Goal: Information Seeking & Learning: Learn about a topic

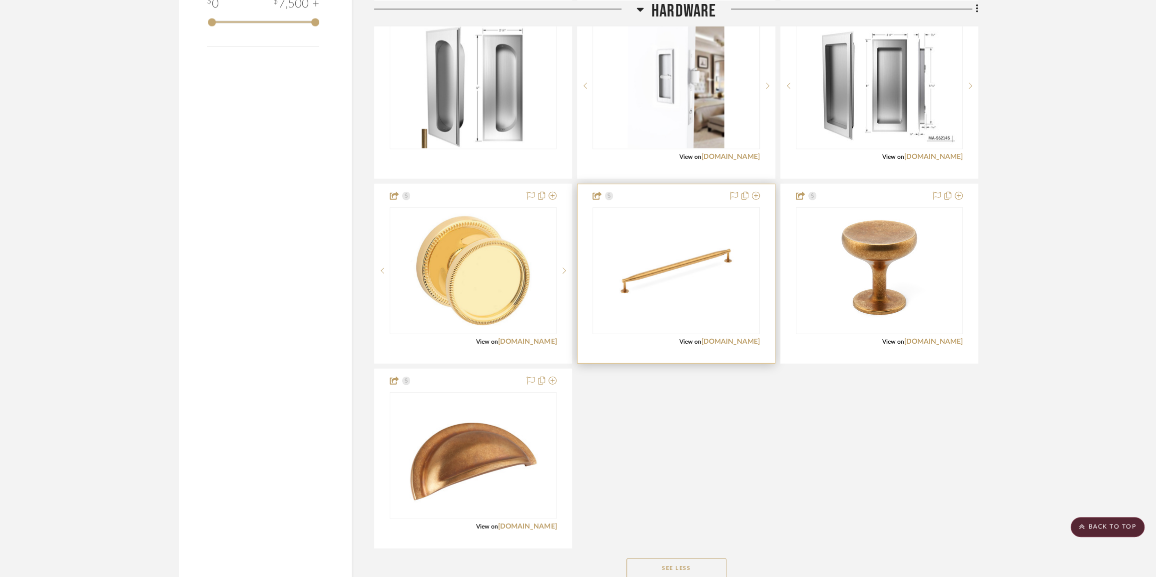
scroll to position [2046, 0]
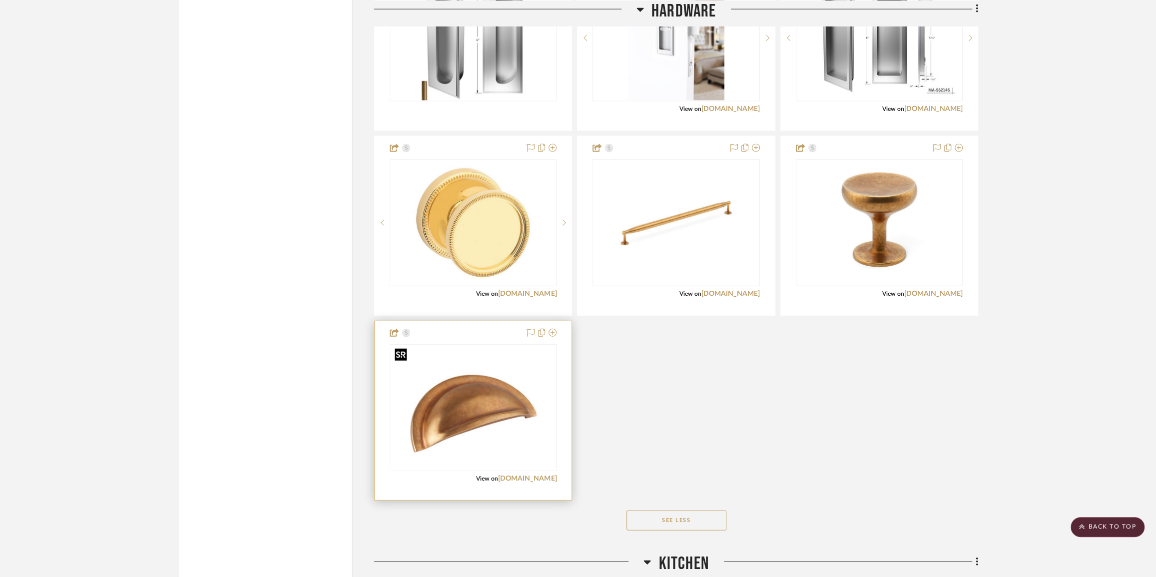
click at [0, 0] on img at bounding box center [0, 0] width 0 height 0
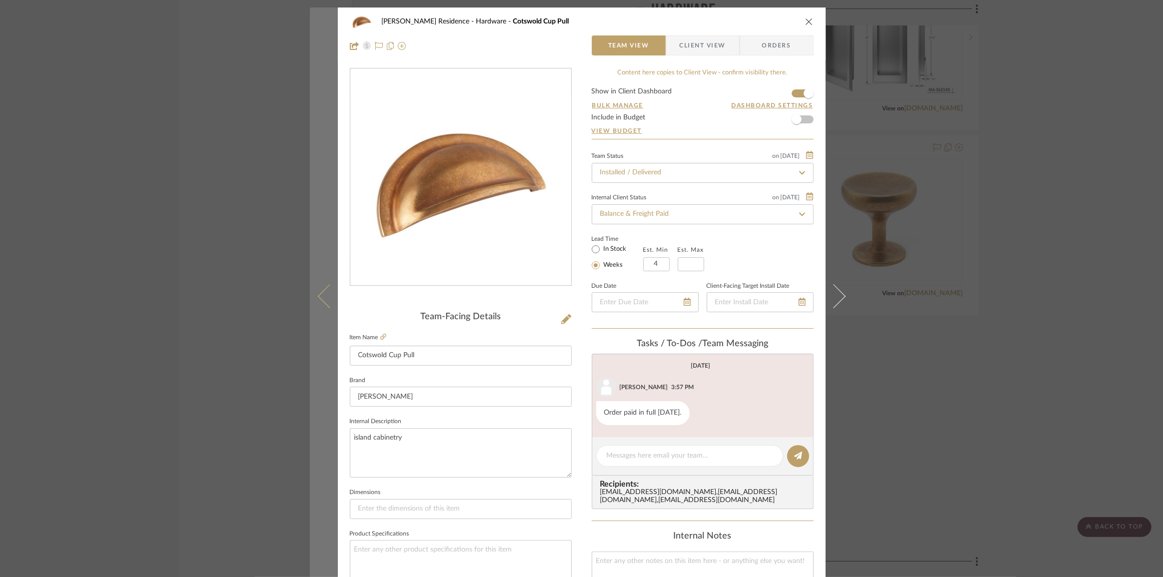
click at [320, 303] on button at bounding box center [324, 295] width 28 height 577
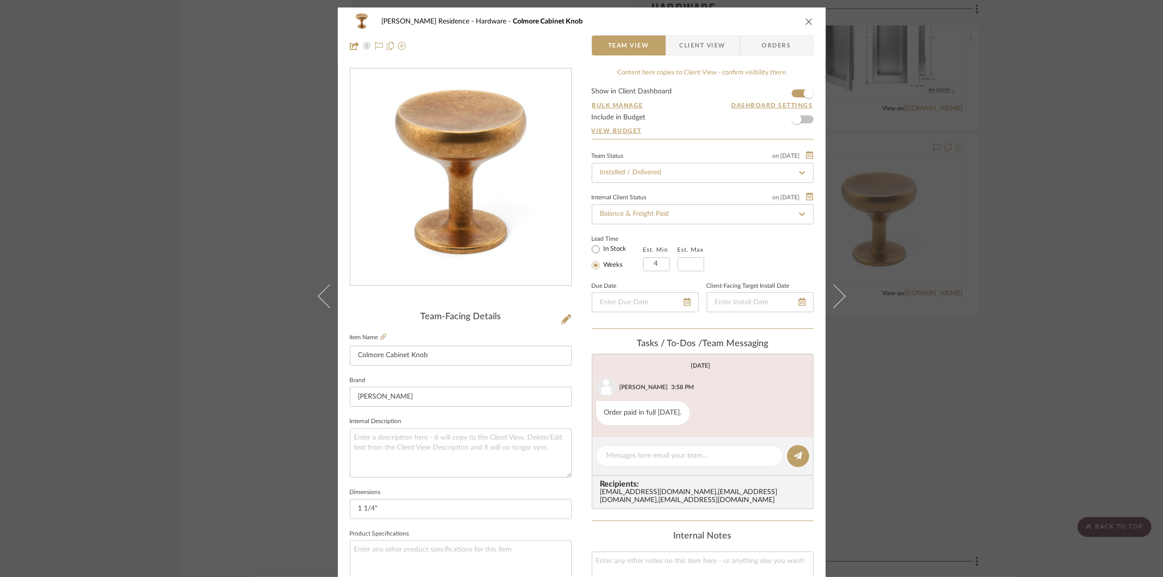
click at [1014, 299] on div "[PERSON_NAME] Residence Hardware Colmore Cabinet Knob Team View Client View Ord…" at bounding box center [581, 288] width 1163 height 577
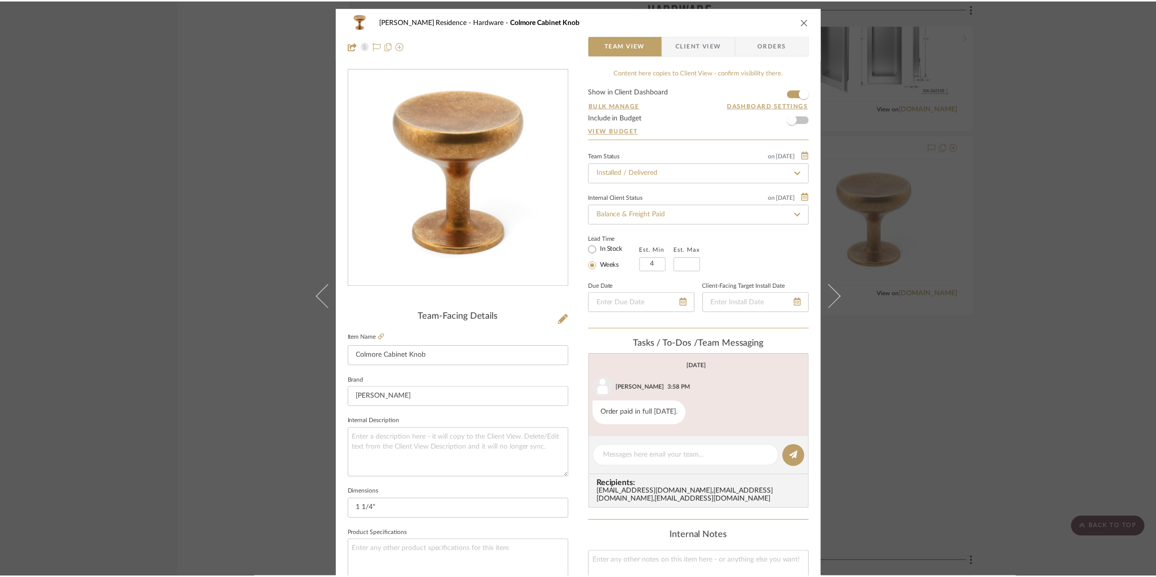
scroll to position [2046, 0]
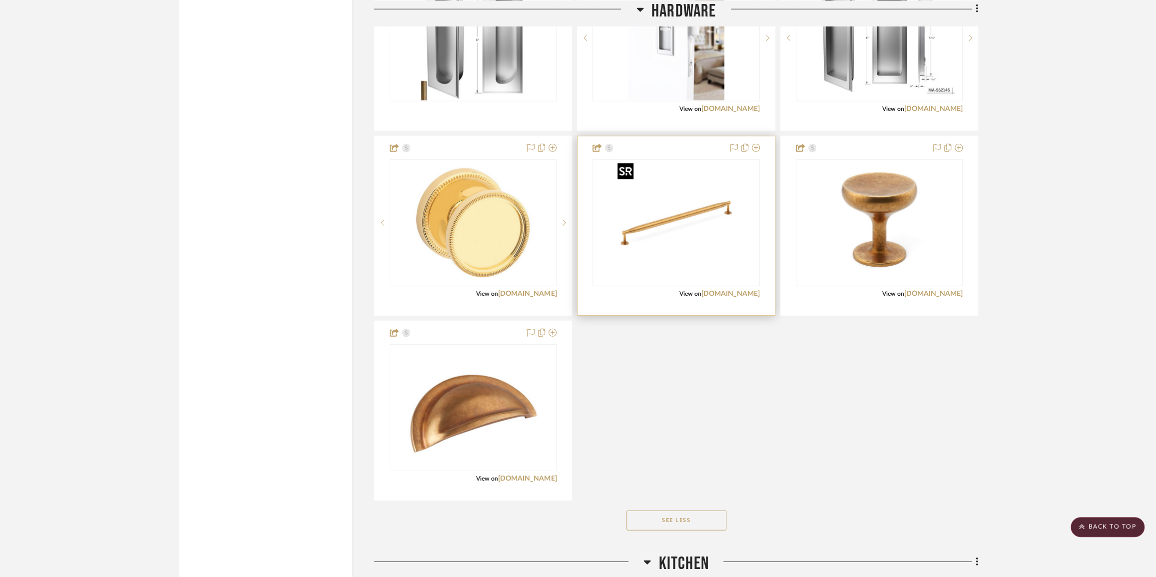
click at [671, 206] on img "0" at bounding box center [676, 222] width 125 height 125
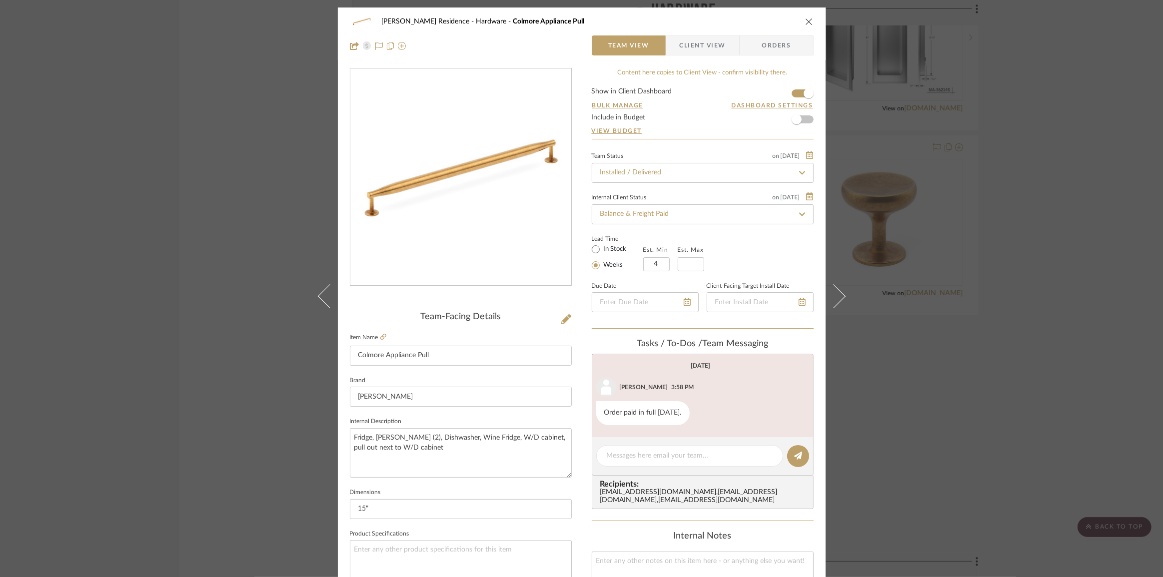
click at [1059, 273] on div "[PERSON_NAME] Residence Hardware Colmore Appliance Pull Team View Client View O…" at bounding box center [581, 288] width 1163 height 577
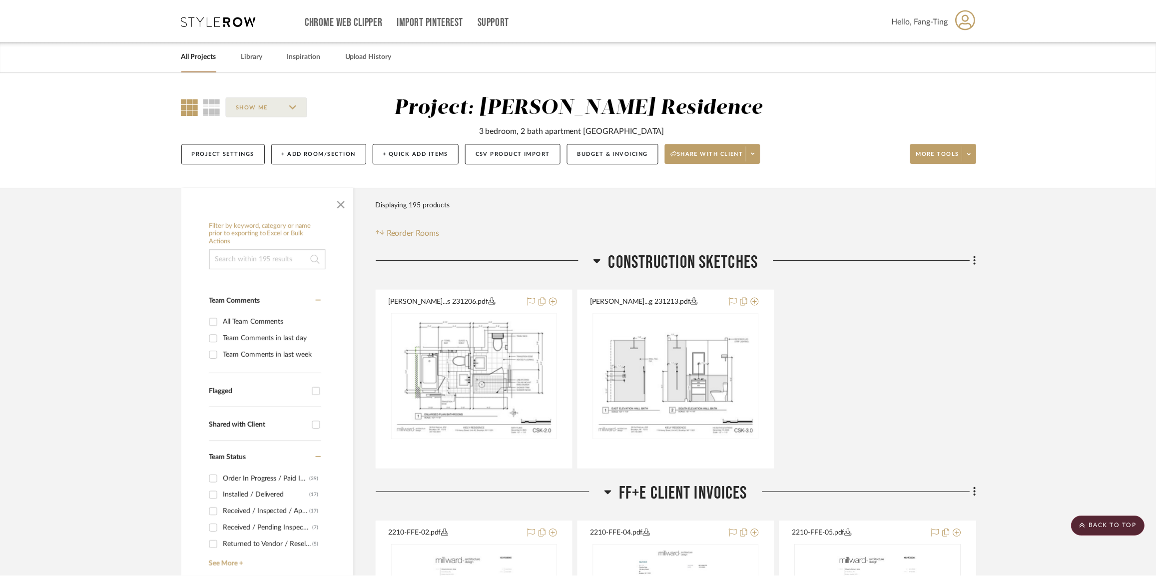
scroll to position [2046, 0]
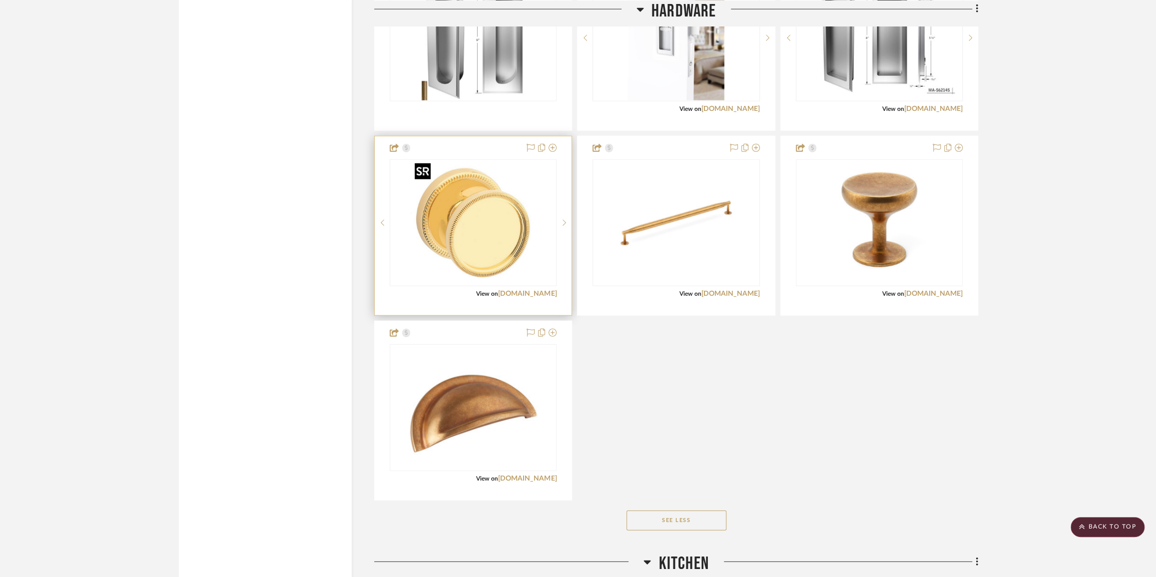
click at [500, 246] on img "0" at bounding box center [473, 222] width 125 height 125
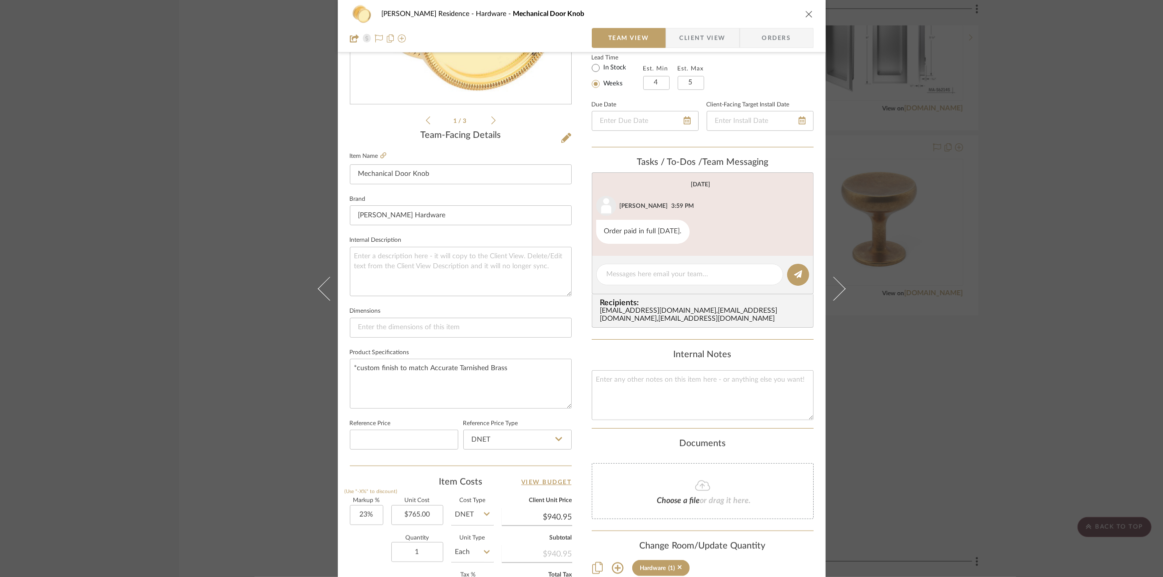
scroll to position [350, 0]
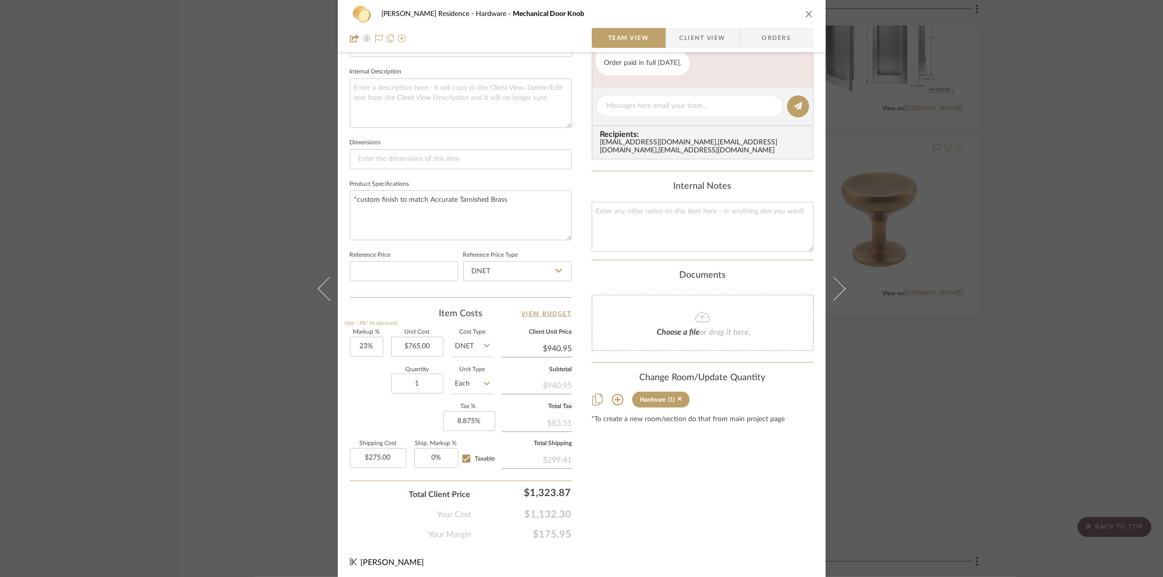
click at [963, 375] on div "[PERSON_NAME] Residence Hardware Mechanical Door Knob Team View Client View Ord…" at bounding box center [581, 288] width 1163 height 577
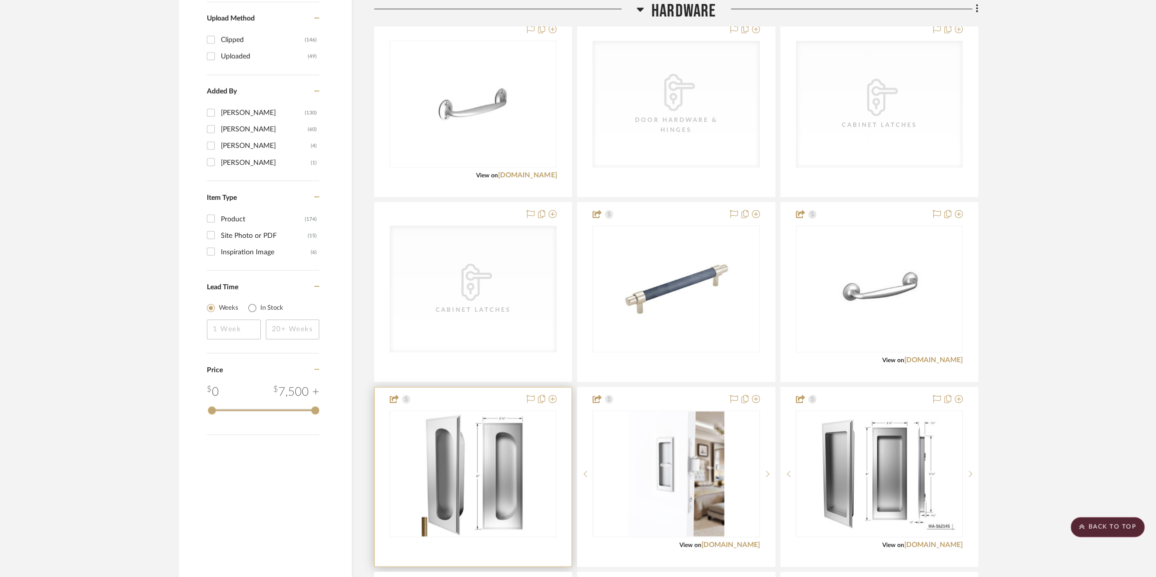
scroll to position [1683, 0]
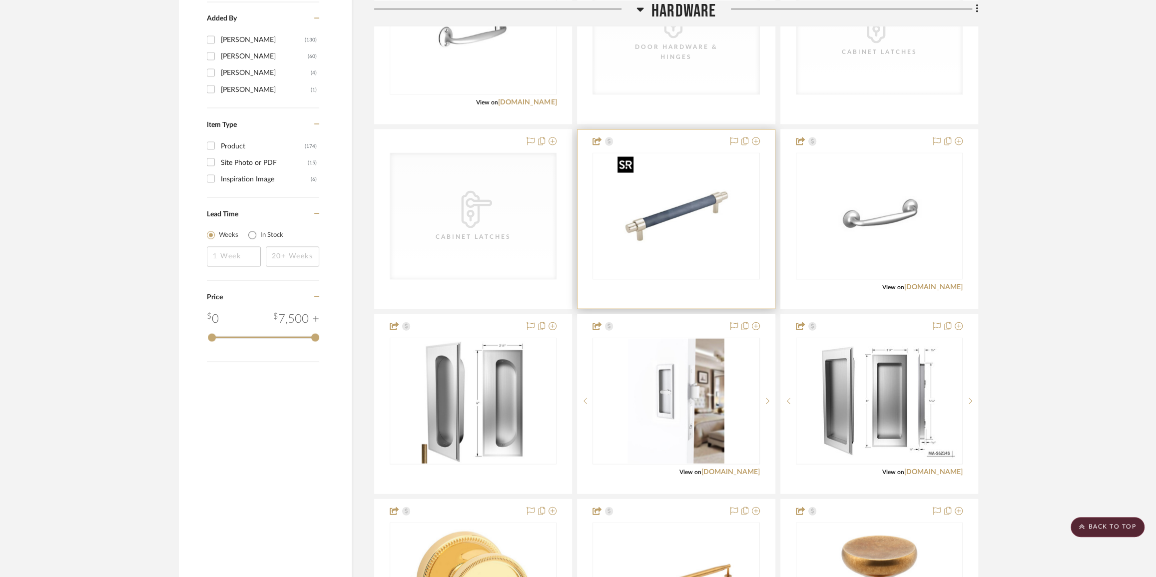
click at [699, 210] on img "0" at bounding box center [676, 216] width 125 height 125
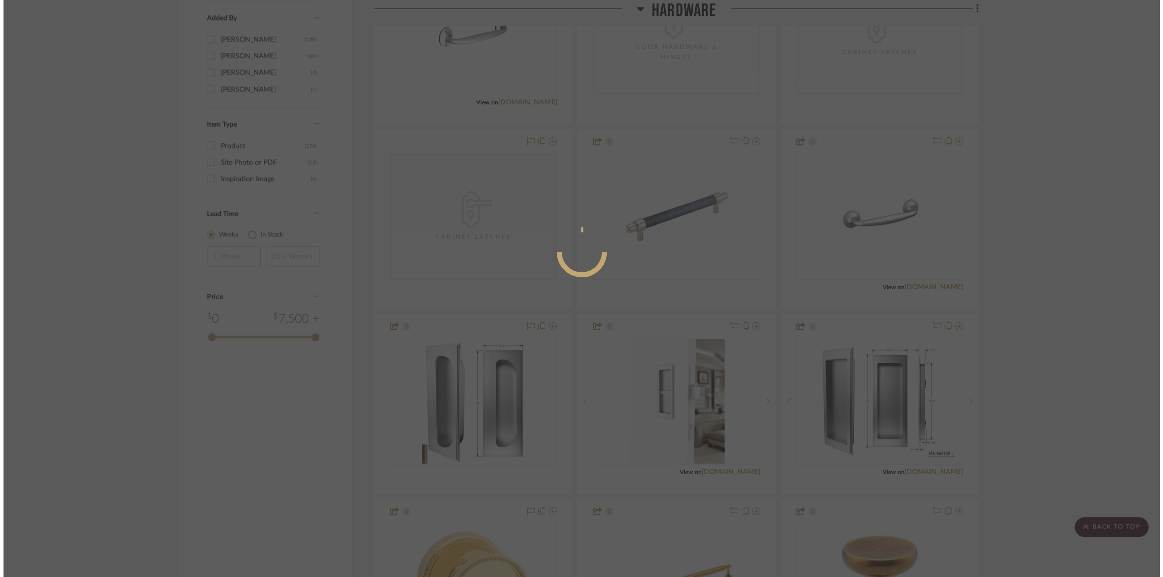
scroll to position [0, 0]
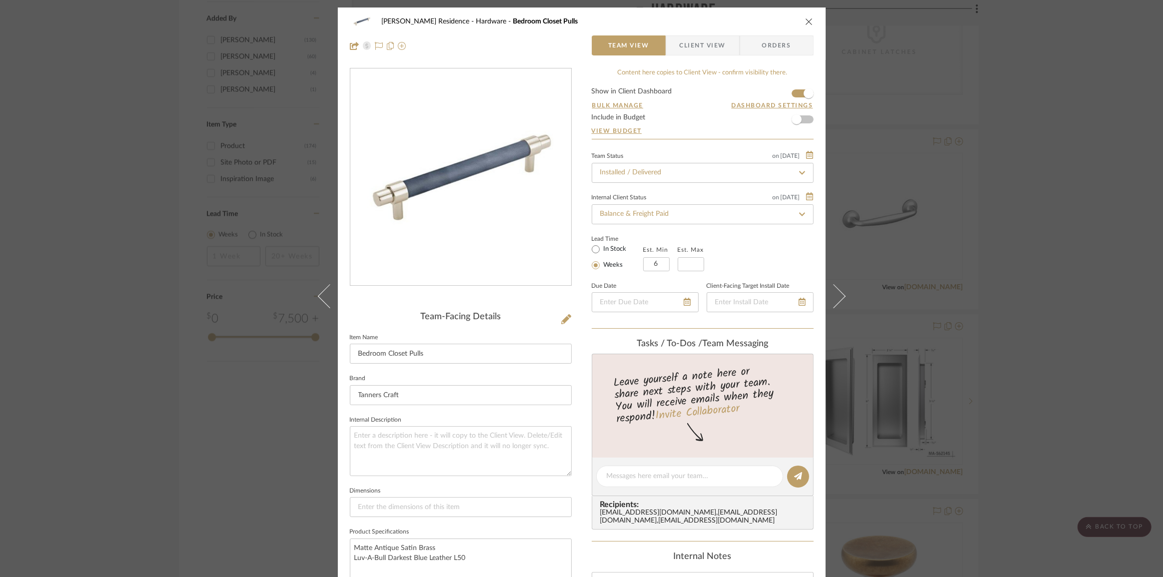
click at [1026, 314] on div "[PERSON_NAME] Residence Hardware Bedroom Closet Pulls Team View Client View Ord…" at bounding box center [581, 288] width 1163 height 577
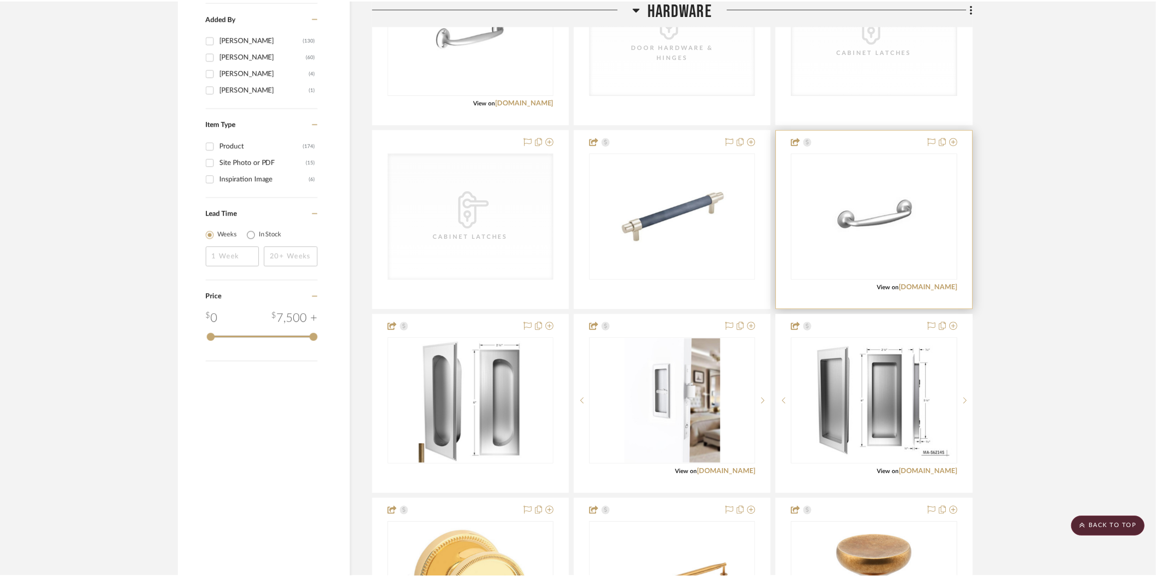
scroll to position [1683, 0]
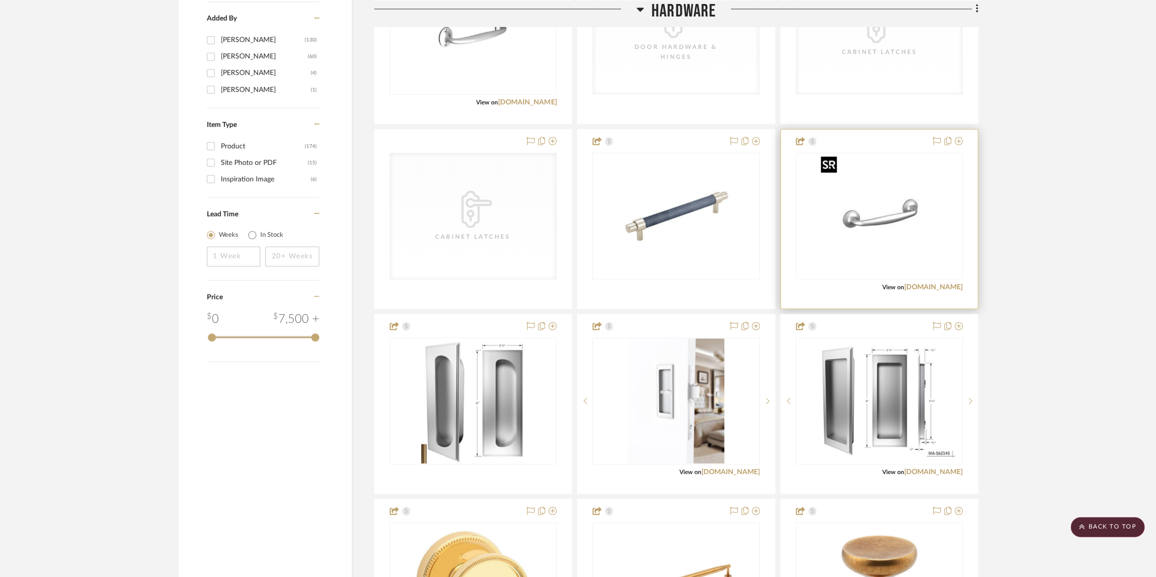
click at [876, 219] on img "0" at bounding box center [879, 216] width 125 height 125
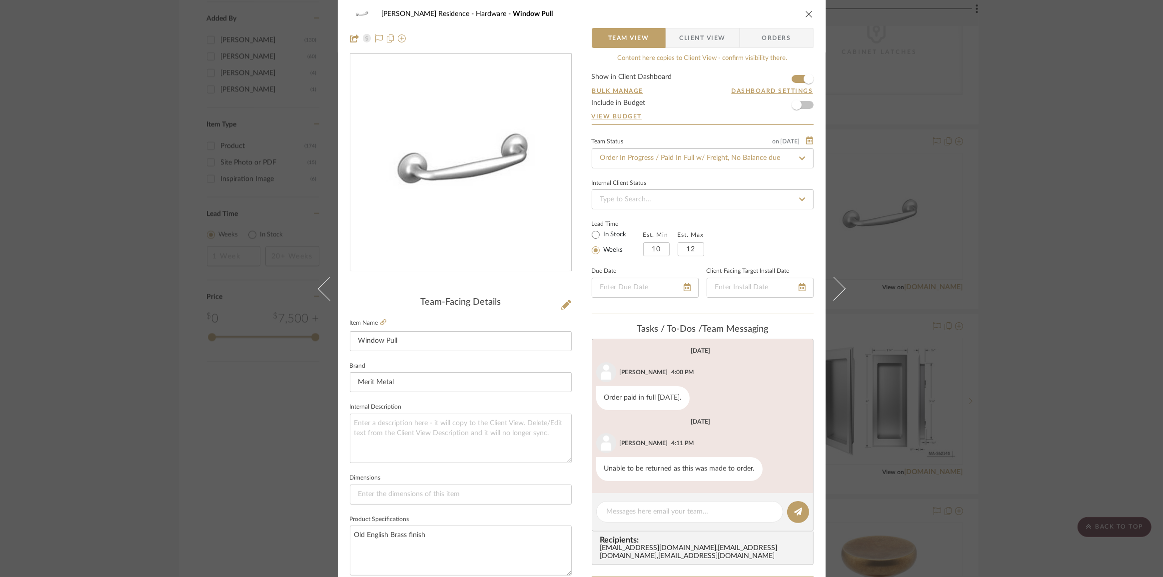
scroll to position [0, 0]
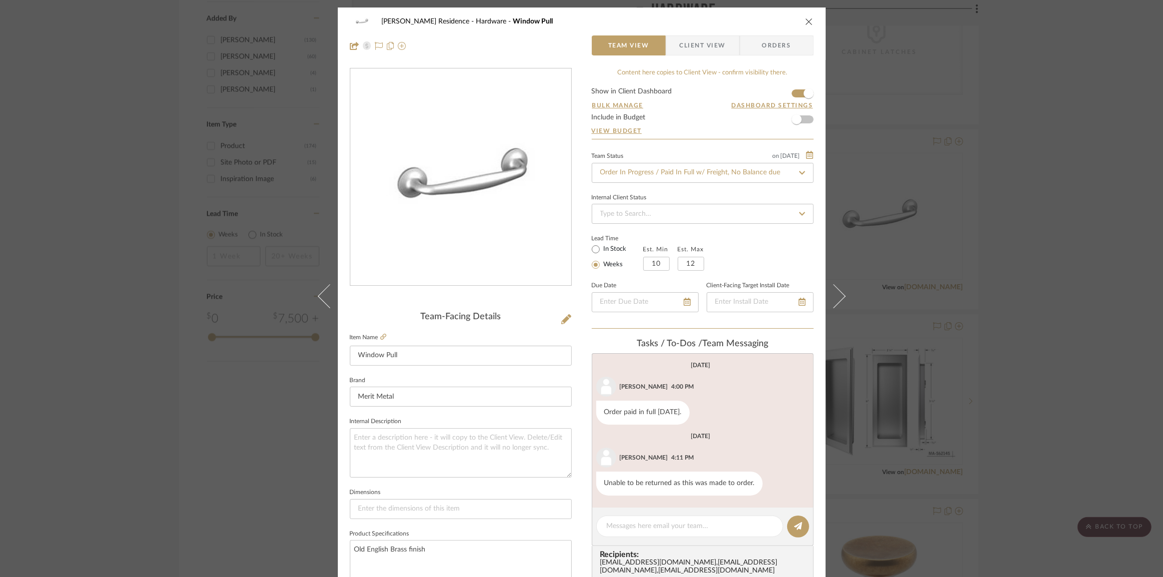
click at [1025, 301] on div "[PERSON_NAME] Residence Hardware Window Pull Team View Client View Orders Team-…" at bounding box center [581, 288] width 1163 height 577
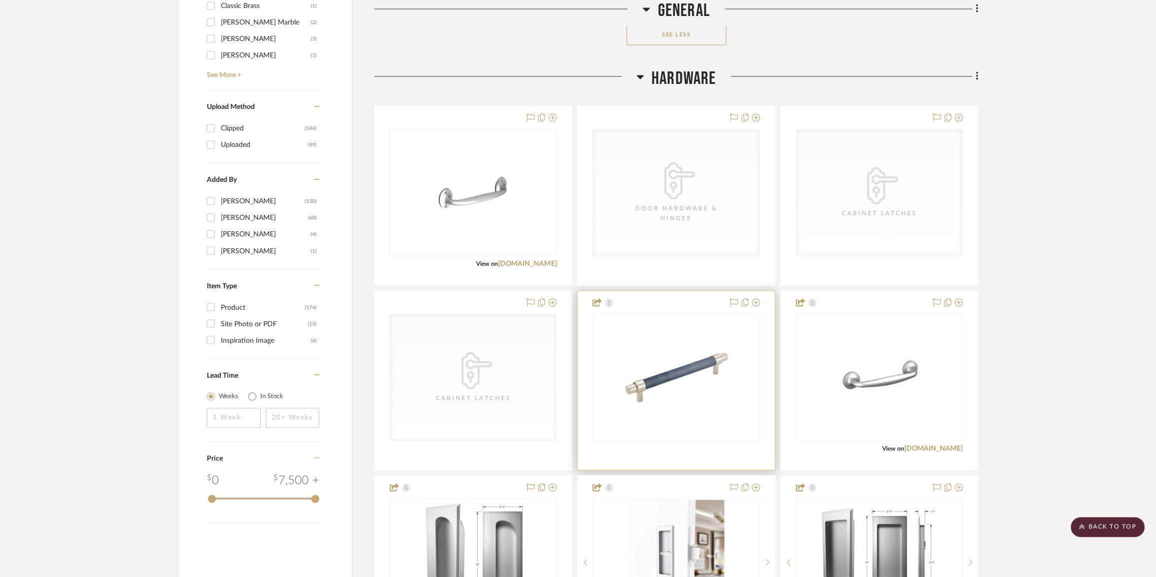
scroll to position [1501, 0]
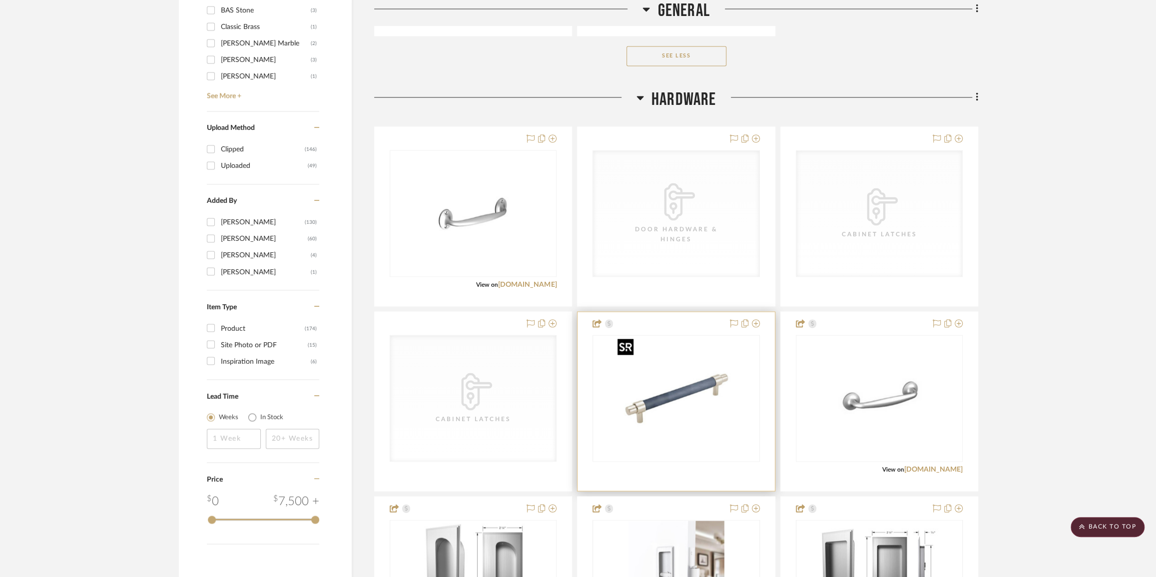
click at [683, 404] on img "0" at bounding box center [676, 398] width 125 height 125
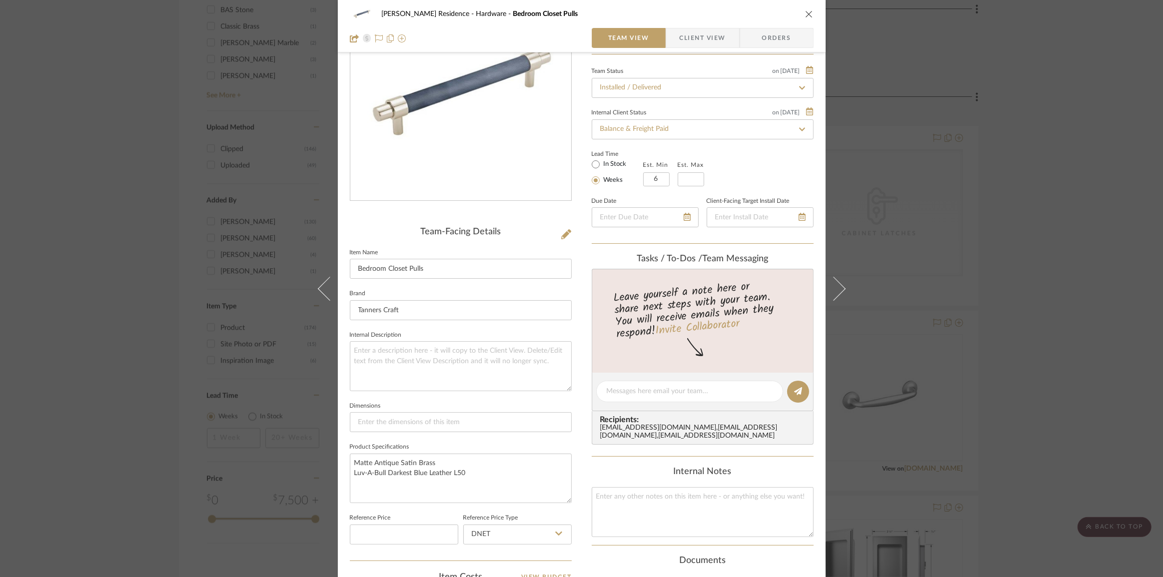
scroll to position [90, 0]
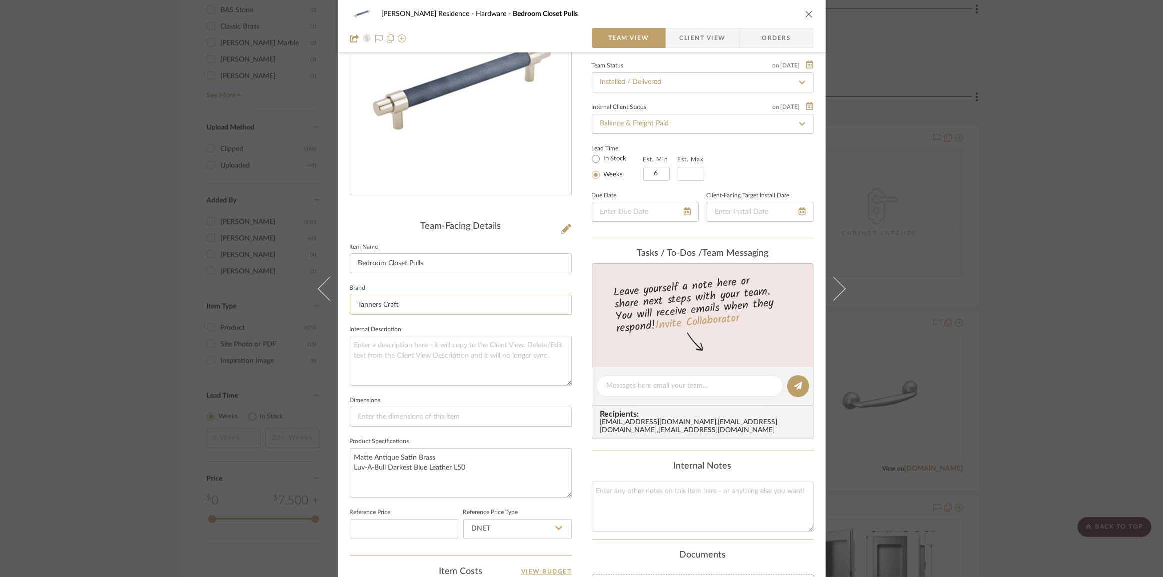
click at [401, 301] on input "Tanners Craft" at bounding box center [461, 305] width 222 height 20
drag, startPoint x: 469, startPoint y: 463, endPoint x: 350, endPoint y: 463, distance: 118.9
click at [350, 463] on textarea "Matte Antique Satin Brass Luv-A-Bull Darkest Blue Leather L50" at bounding box center [461, 472] width 222 height 49
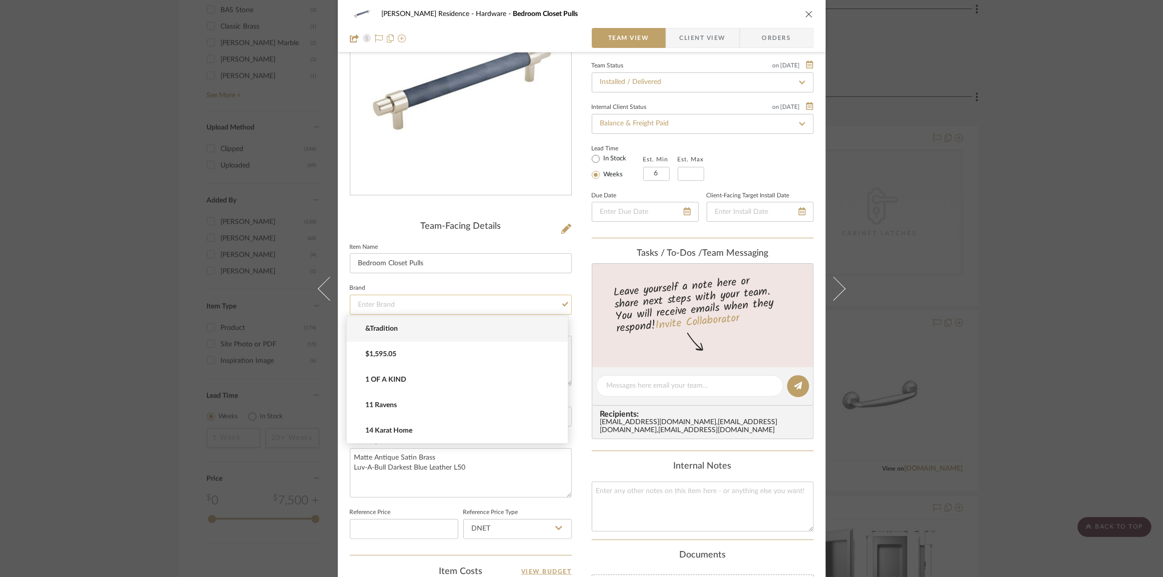
click at [441, 303] on input at bounding box center [461, 305] width 222 height 20
click at [575, 283] on div "[PERSON_NAME] Residence Hardware Bedroom Closet Pulls Team View Client View Ord…" at bounding box center [582, 377] width 488 height 921
click at [467, 302] on input at bounding box center [461, 305] width 222 height 20
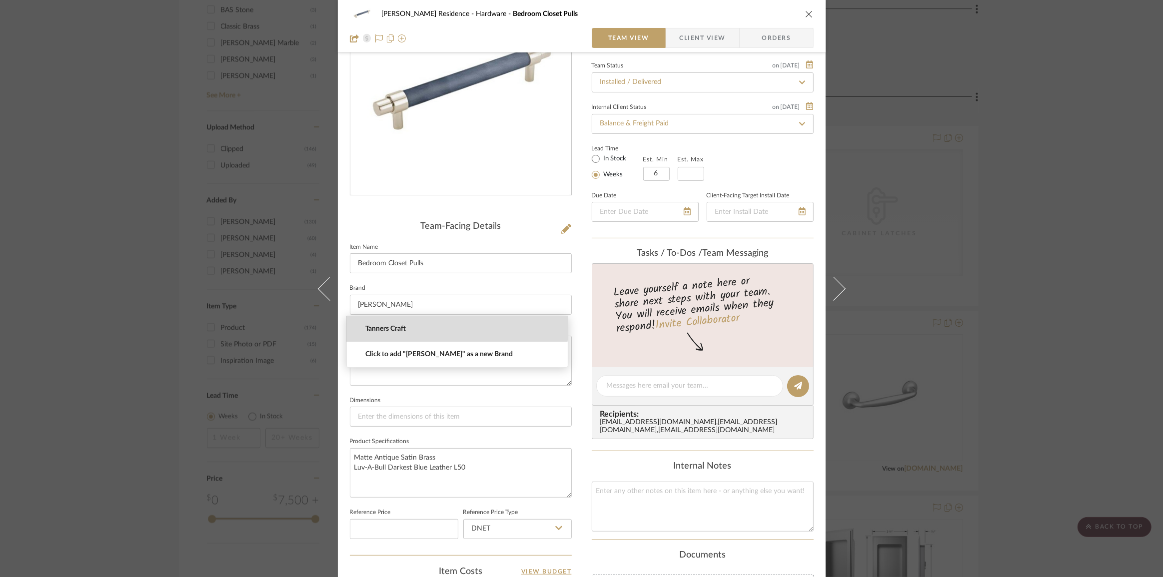
click at [449, 325] on span "Tanners Craft" at bounding box center [461, 329] width 192 height 8
type input "Tanners Craft"
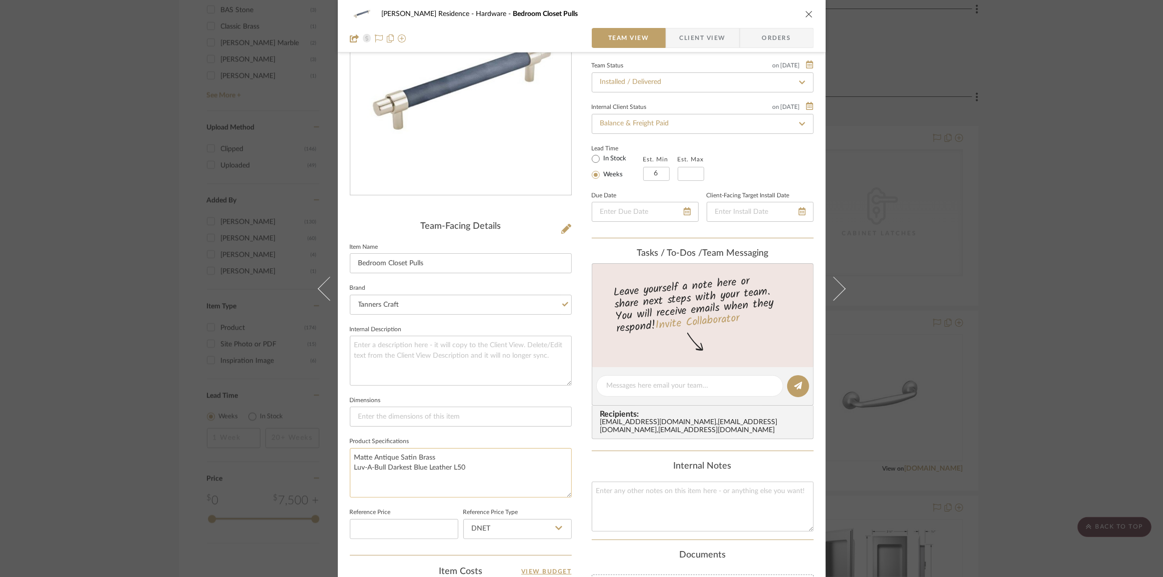
click at [435, 463] on textarea "Matte Antique Satin Brass Luv-A-Bull Darkest Blue Leather L50" at bounding box center [461, 472] width 222 height 49
click at [100, 252] on div "[PERSON_NAME] Residence Hardware Bedroom Closet Pulls Team View Client View Ord…" at bounding box center [581, 288] width 1163 height 577
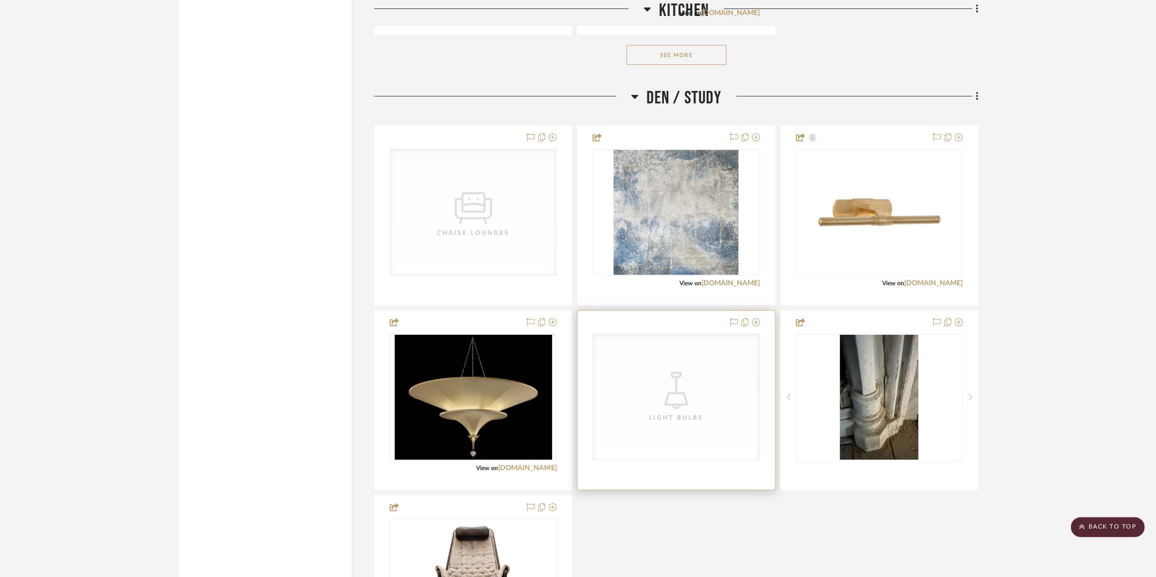
scroll to position [3227, 0]
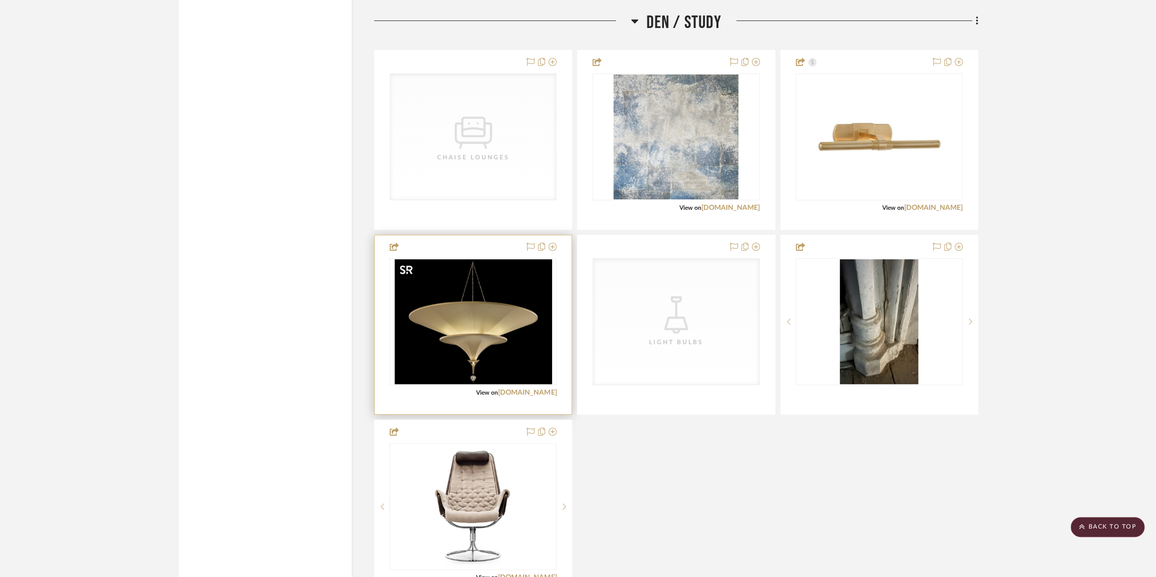
click at [487, 302] on img "0" at bounding box center [473, 321] width 157 height 125
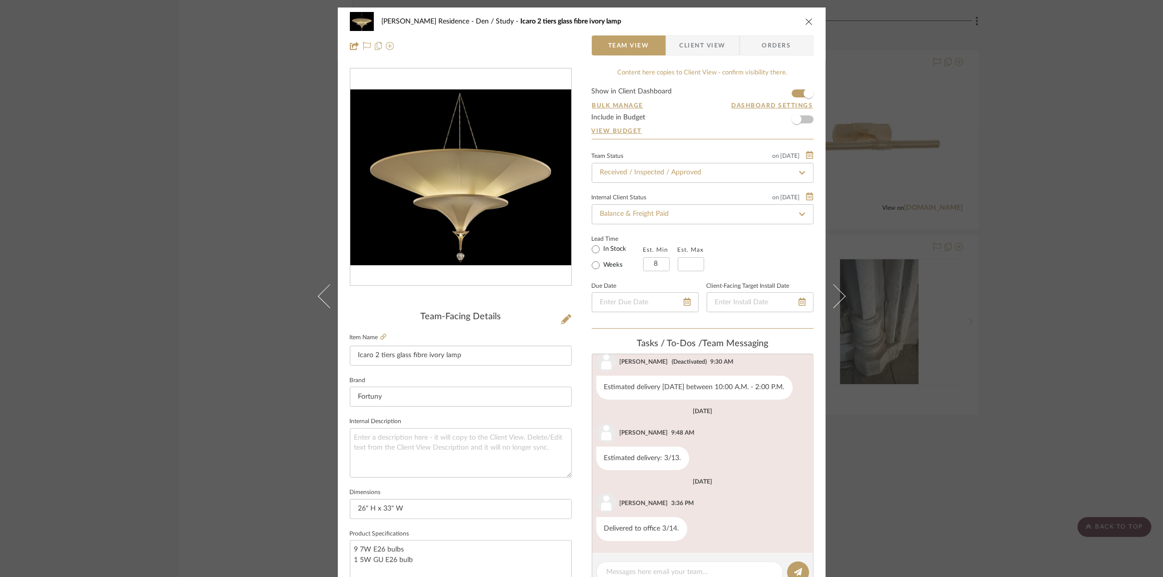
scroll to position [230, 0]
click at [380, 338] on icon at bounding box center [383, 337] width 6 height 6
click at [259, 297] on div "[PERSON_NAME] Residence Den / Study Icaro 2 tiers glass fibre ivory lamp Team V…" at bounding box center [581, 288] width 1163 height 577
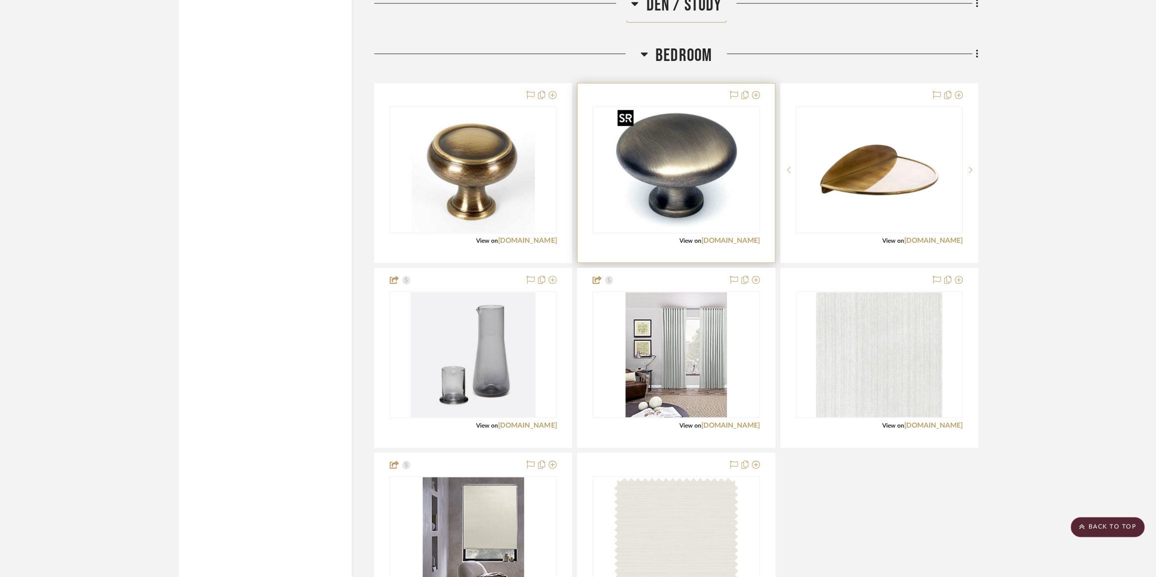
scroll to position [4090, 0]
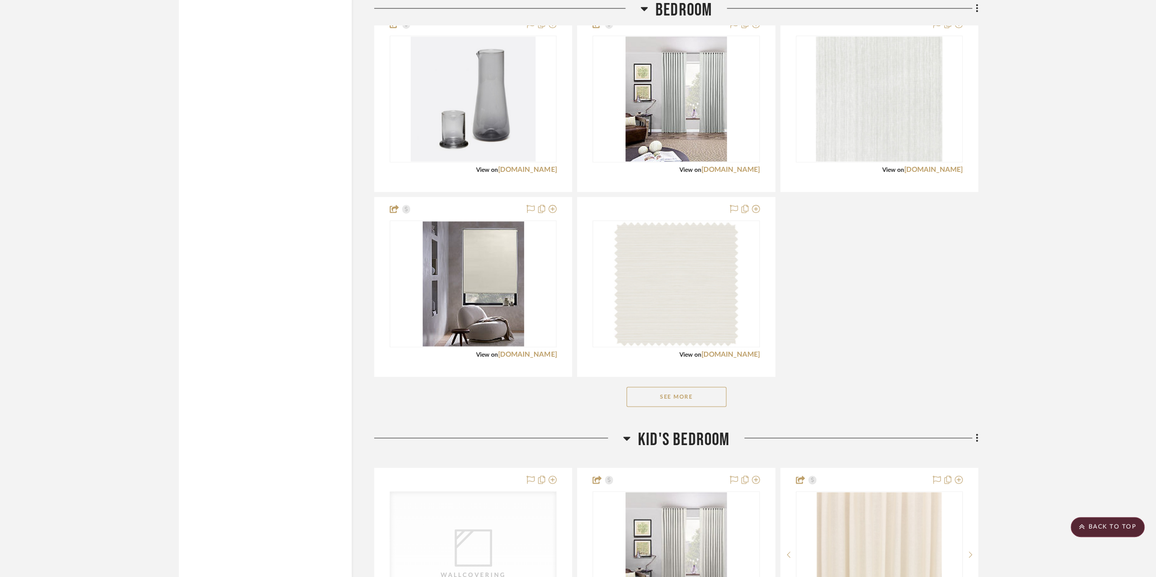
click at [680, 400] on button "See More" at bounding box center [677, 397] width 100 height 20
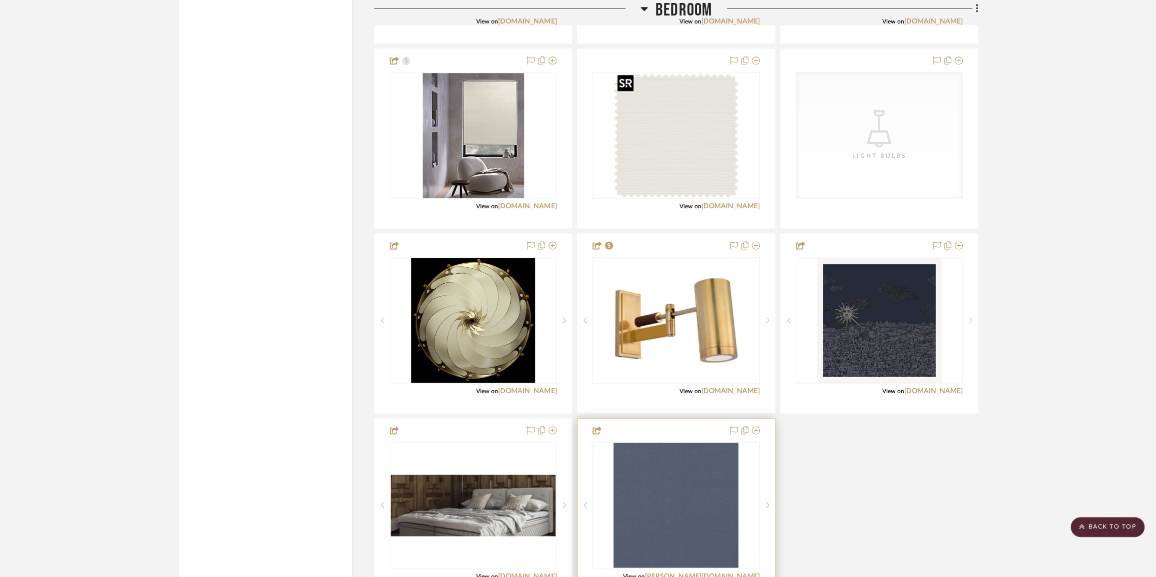
scroll to position [4363, 0]
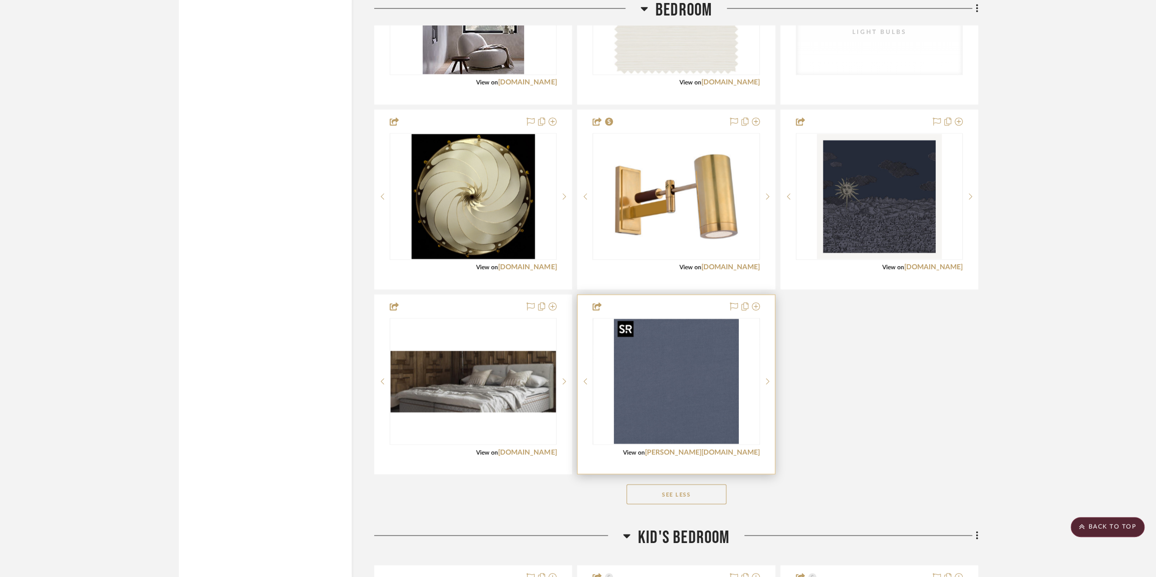
click at [681, 379] on img "0" at bounding box center [676, 381] width 125 height 125
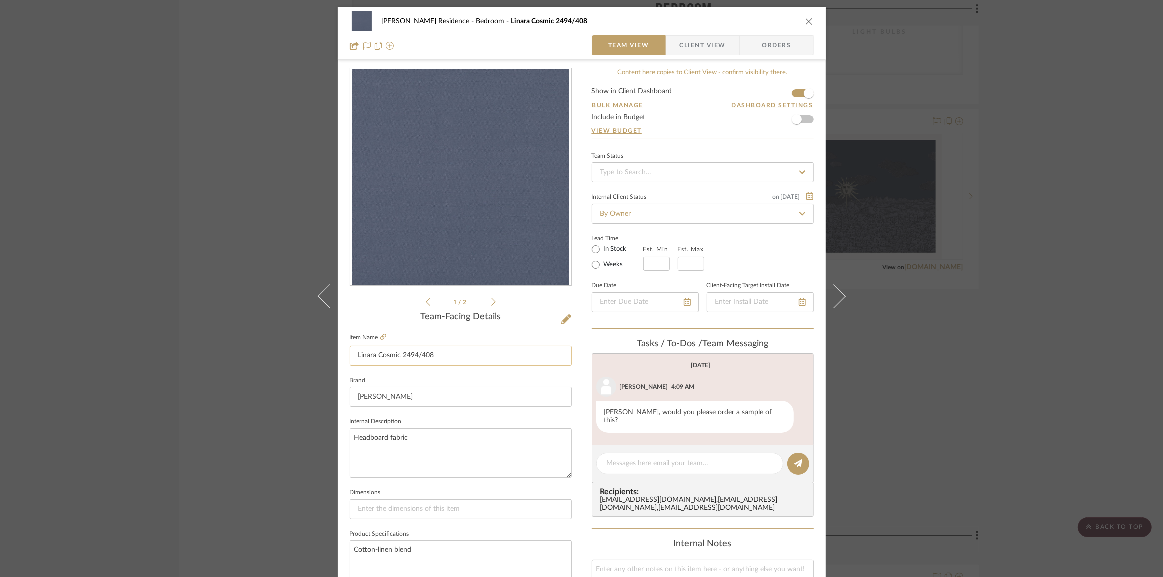
scroll to position [136, 0]
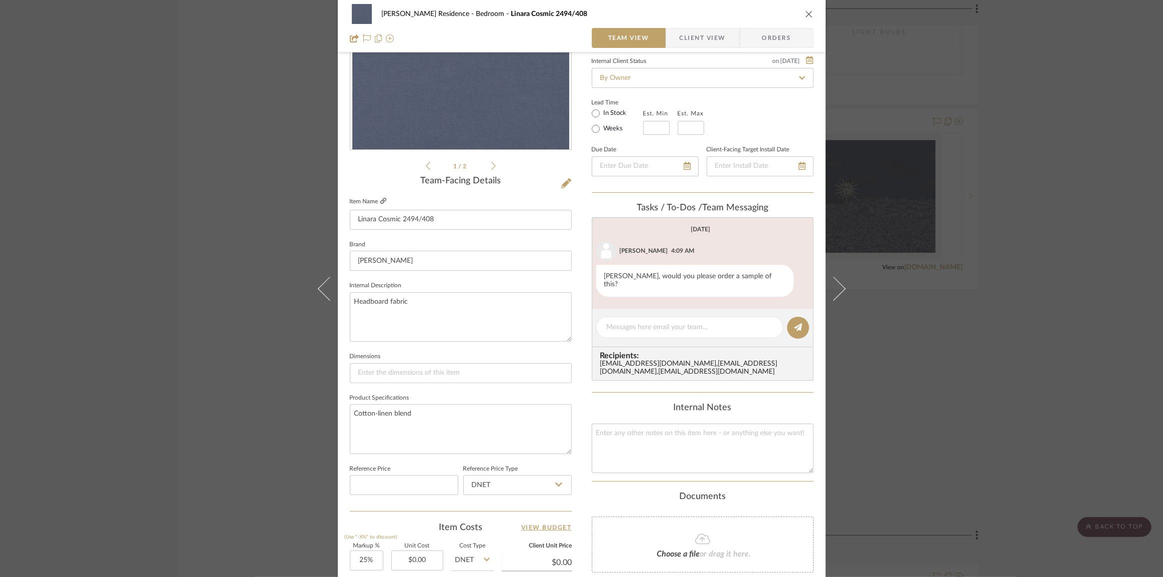
click at [380, 199] on icon at bounding box center [383, 201] width 6 height 6
click at [380, 198] on icon at bounding box center [383, 201] width 6 height 6
